Goal: Task Accomplishment & Management: Use online tool/utility

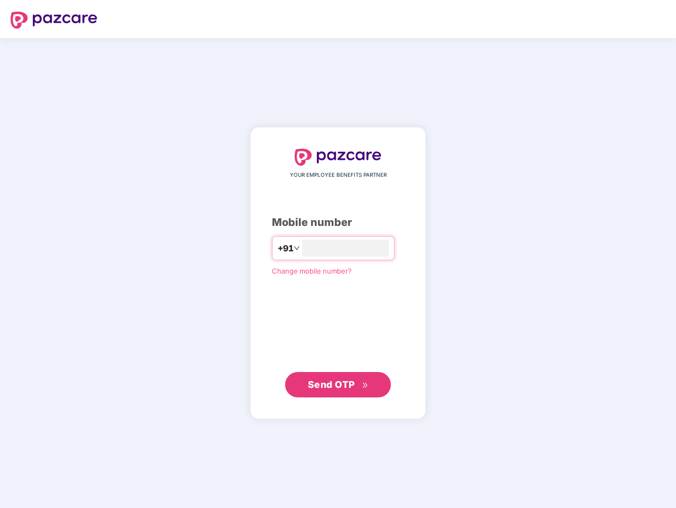
click at [338, 254] on input "number" at bounding box center [345, 248] width 87 height 17
click at [54, 20] on img at bounding box center [54, 20] width 87 height 17
click at [278, 248] on span "+91" at bounding box center [286, 248] width 16 height 13
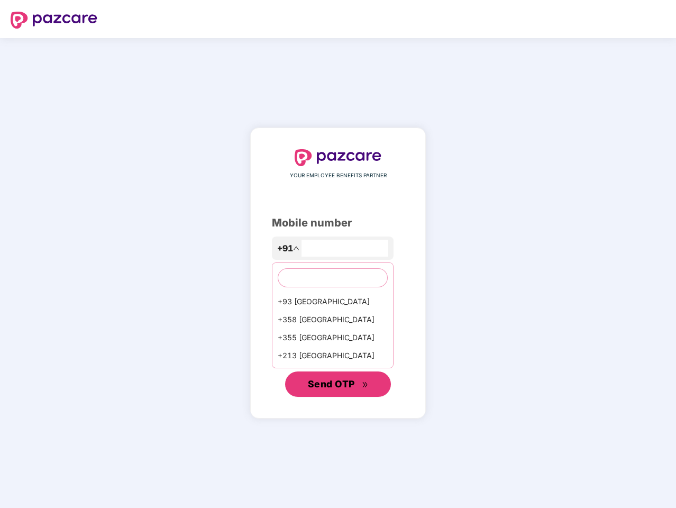
click at [338, 384] on span "Send OTP" at bounding box center [331, 383] width 47 height 11
